Goal: Information Seeking & Learning: Learn about a topic

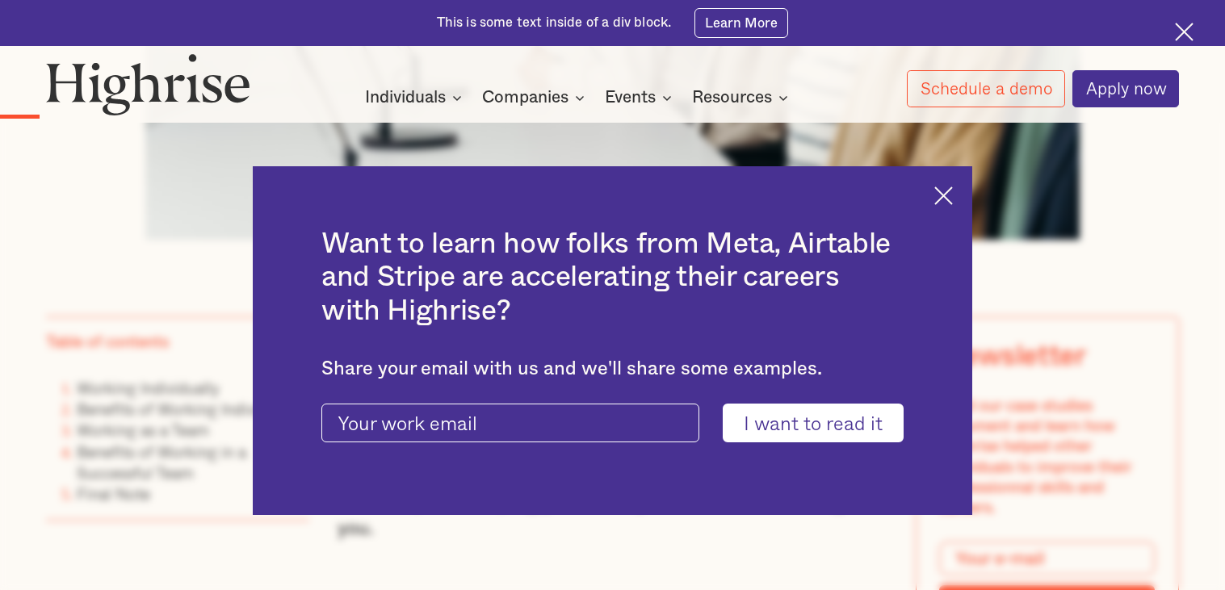
scroll to position [966, 0]
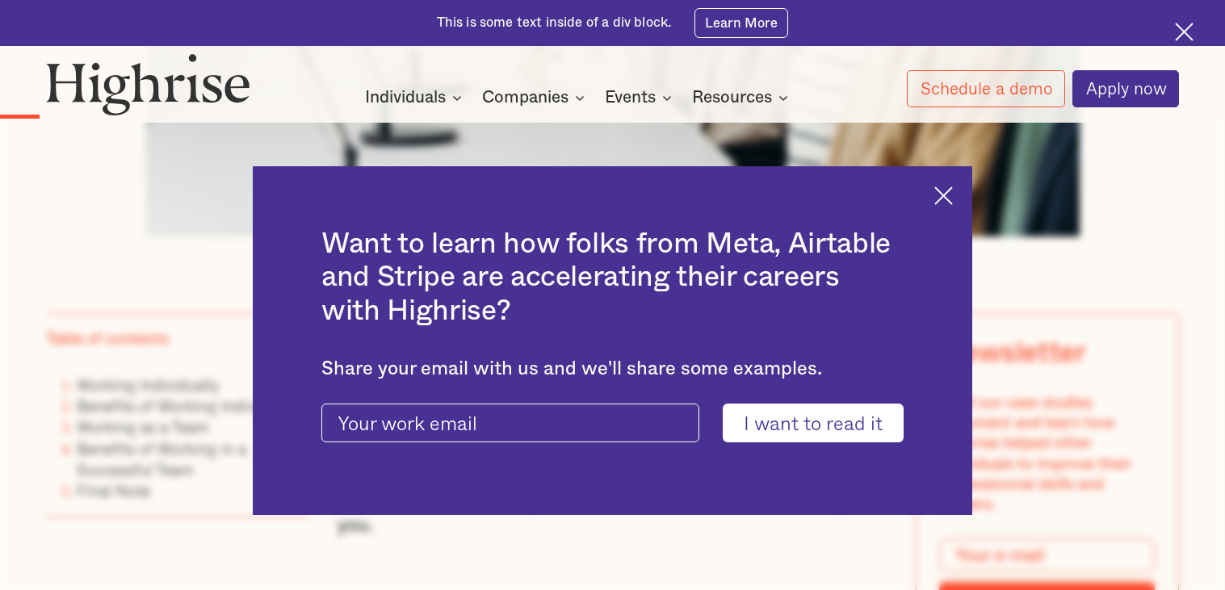
click at [936, 194] on img at bounding box center [943, 196] width 19 height 19
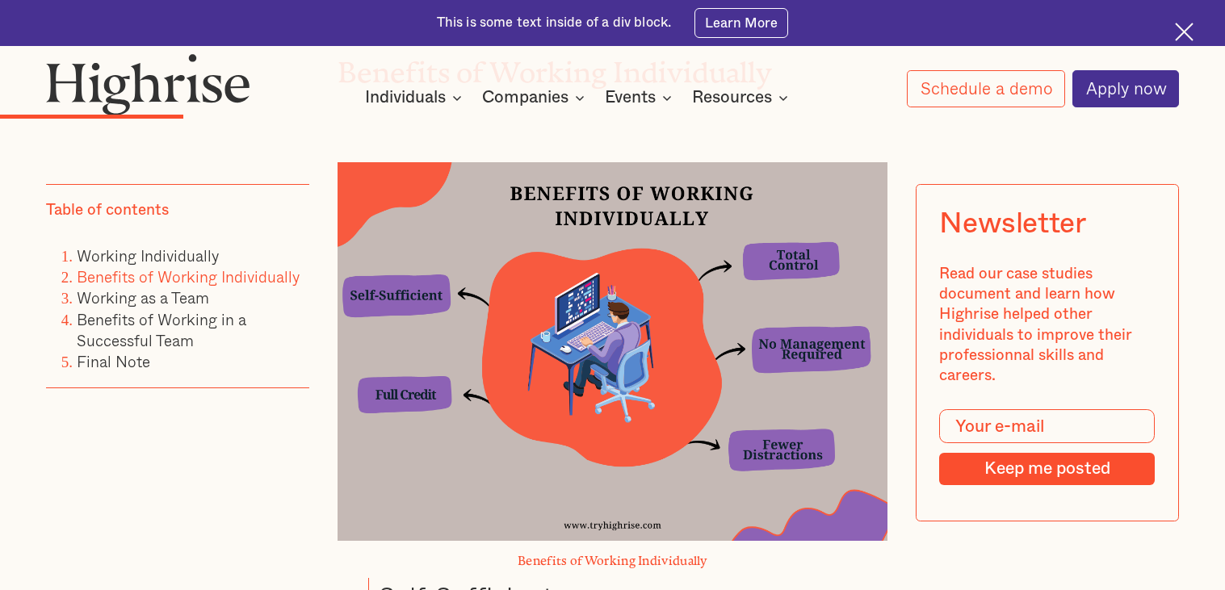
scroll to position [1939, 0]
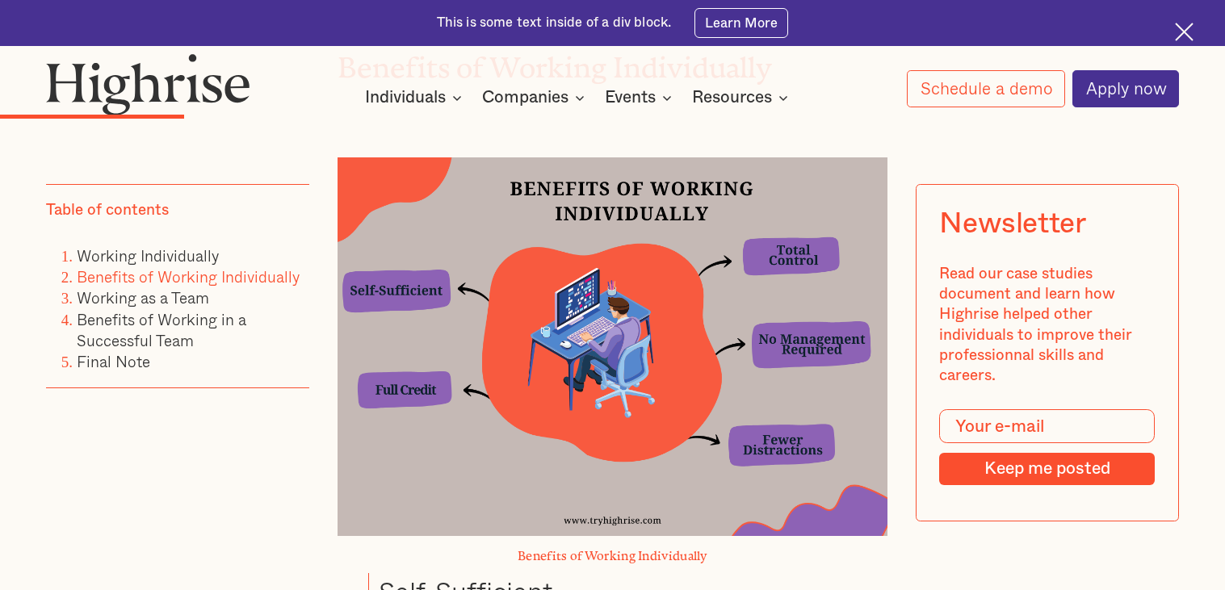
click at [816, 107] on div "How it works Individuals Programs 1 Highrise Leader A 6-month program to grow l…" at bounding box center [578, 97] width 656 height 22
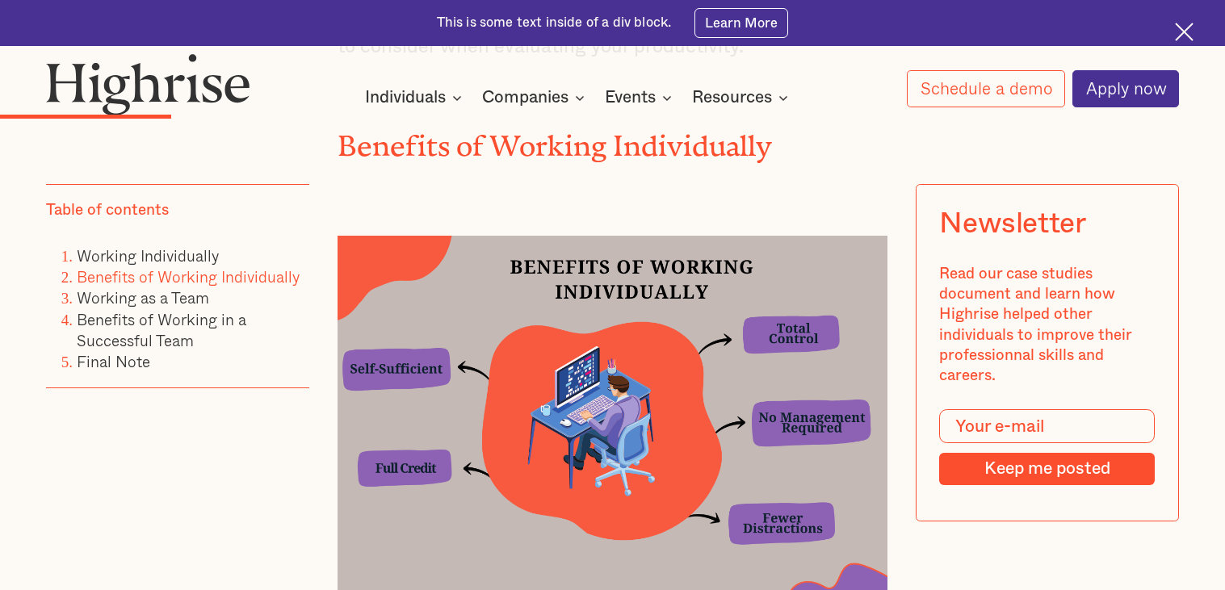
scroll to position [1863, 0]
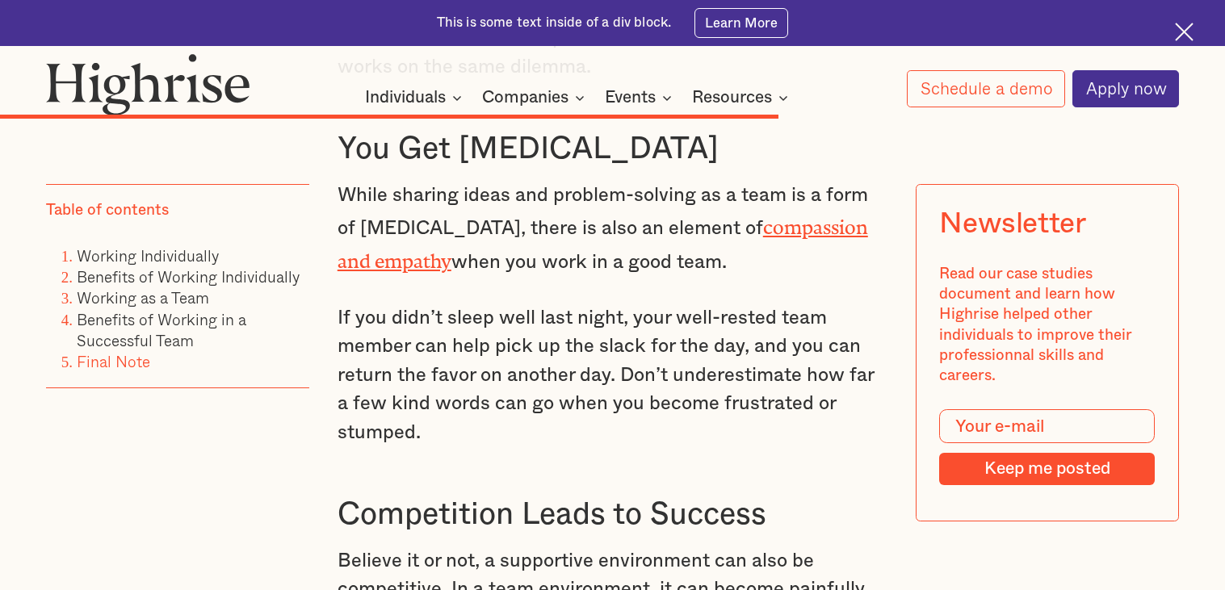
scroll to position [5660, 0]
